Goal: Task Accomplishment & Management: Complete application form

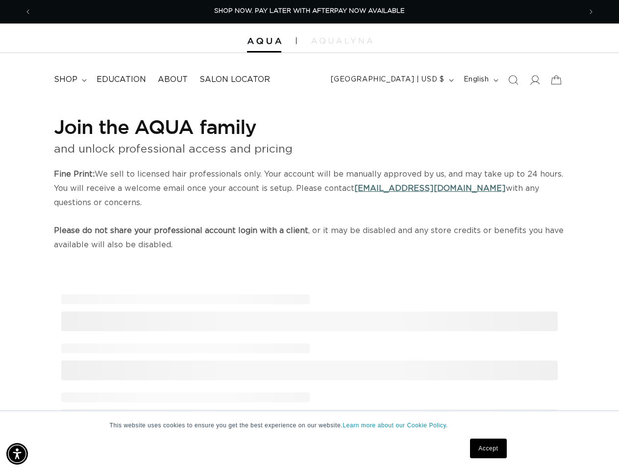
scroll to position [0, 1099]
click at [309, 235] on p "Fine Print: We sell to licensed hair professionals only. Your account will be m…" at bounding box center [309, 209] width 511 height 85
click at [17, 453] on img "Accessibility Menu" at bounding box center [17, 454] width 22 height 22
